Goal: Use online tool/utility: Utilize a website feature to perform a specific function

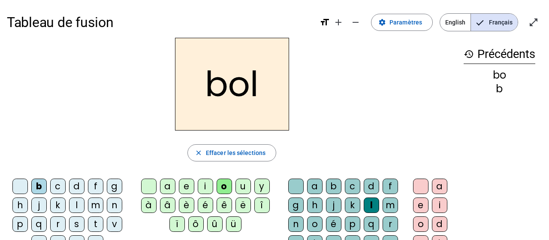
click at [76, 222] on div "s" at bounding box center [76, 223] width 15 height 15
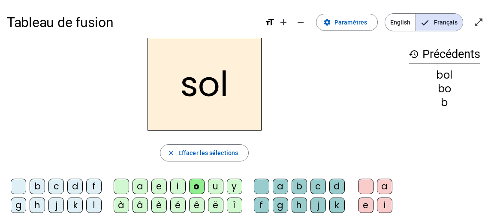
scroll to position [46, 0]
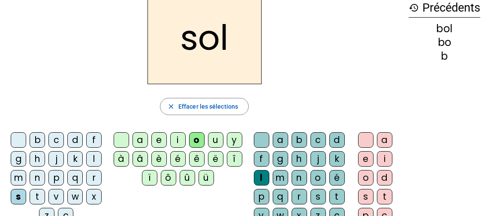
click at [180, 141] on div "i" at bounding box center [177, 139] width 15 height 15
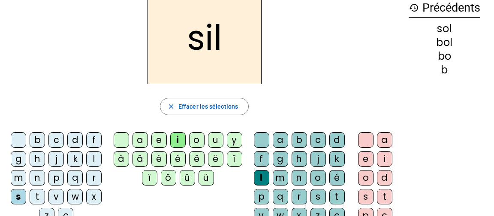
click at [258, 138] on div at bounding box center [261, 139] width 15 height 15
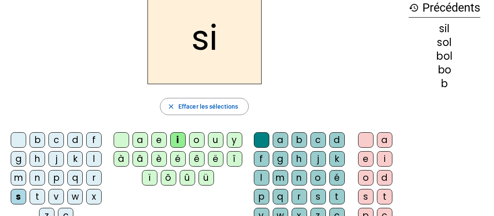
click at [34, 176] on div "n" at bounding box center [37, 177] width 15 height 15
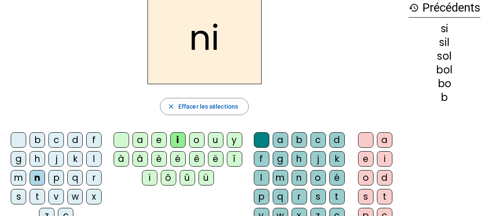
click at [162, 141] on div "e" at bounding box center [158, 139] width 15 height 15
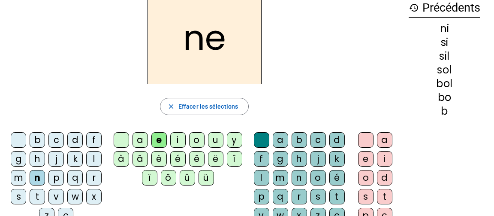
click at [90, 156] on div "l" at bounding box center [93, 158] width 15 height 15
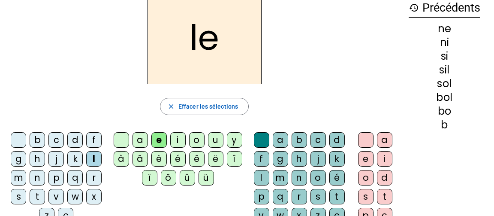
click at [144, 140] on div "a" at bounding box center [139, 139] width 15 height 15
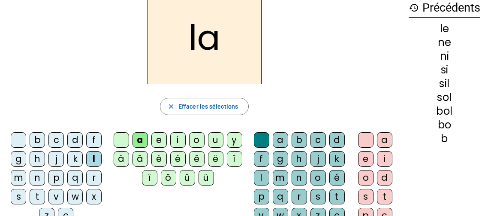
click at [57, 192] on div "v" at bounding box center [55, 196] width 15 height 15
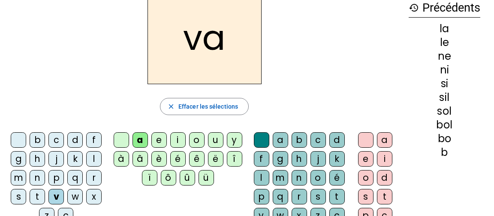
click at [43, 195] on div "t" at bounding box center [37, 196] width 15 height 15
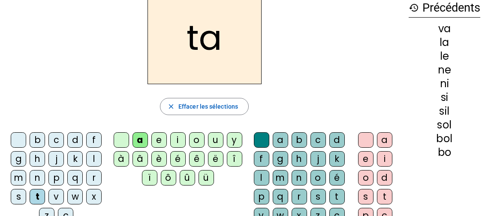
click at [162, 138] on div "e" at bounding box center [158, 139] width 15 height 15
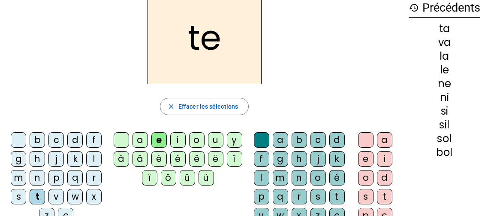
click at [71, 137] on div "d" at bounding box center [74, 139] width 15 height 15
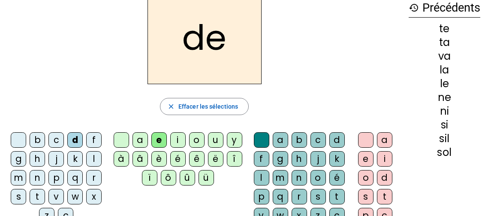
click at [18, 177] on div "m" at bounding box center [18, 177] width 15 height 15
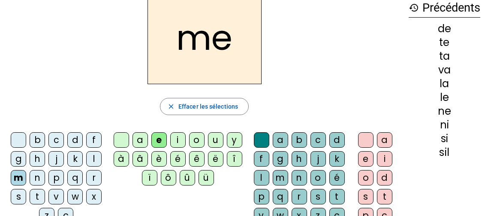
click at [142, 141] on div "a" at bounding box center [139, 139] width 15 height 15
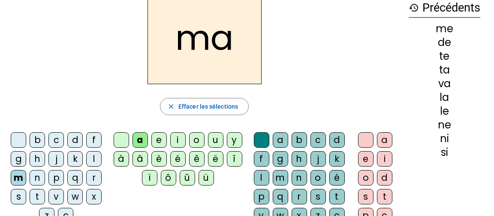
click at [262, 181] on div "l" at bounding box center [261, 177] width 15 height 15
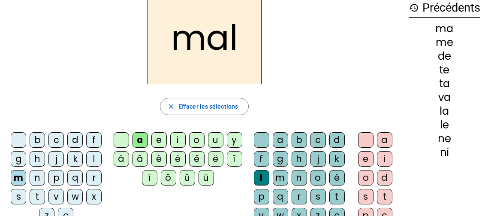
click at [38, 141] on div "b" at bounding box center [37, 139] width 15 height 15
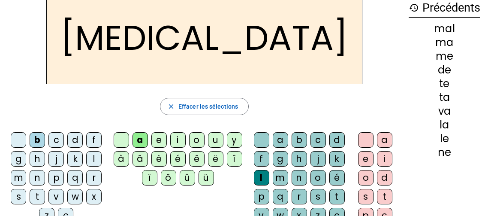
click at [319, 138] on div "c" at bounding box center [317, 139] width 15 height 15
